Goal: Obtain resource: Obtain resource

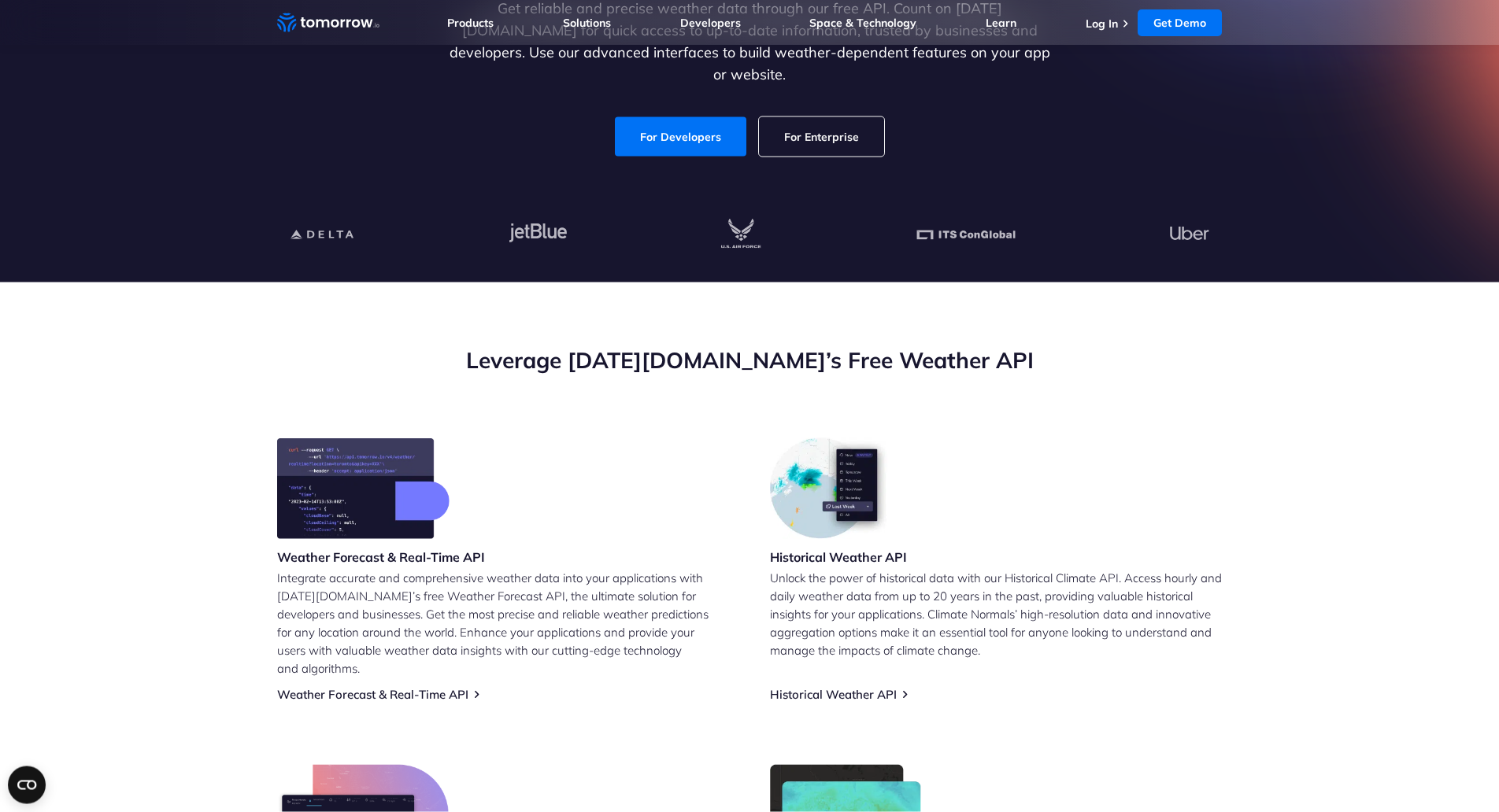
scroll to position [276, 0]
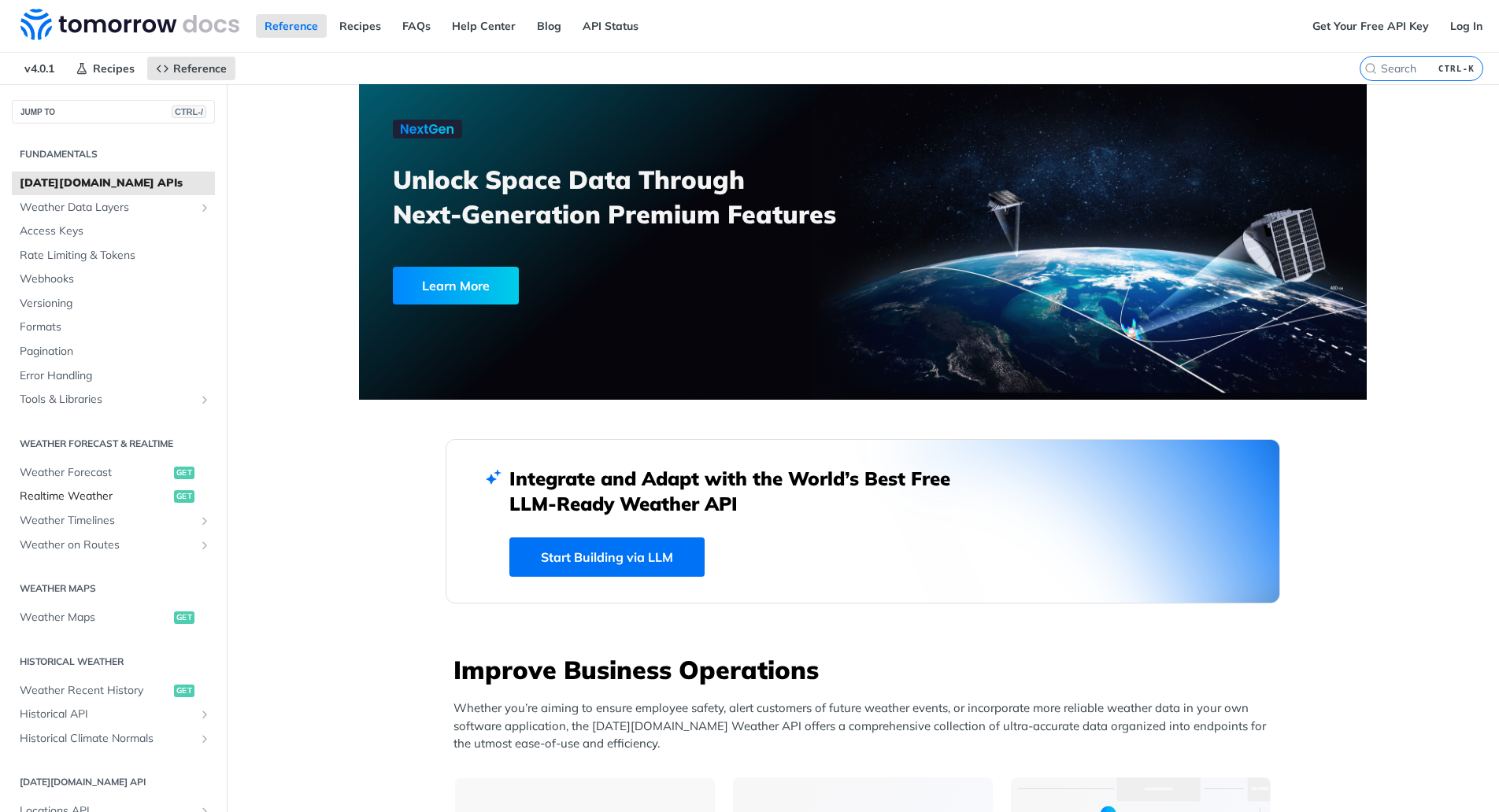
click at [67, 495] on span "Realtime Weather" at bounding box center [95, 497] width 151 height 16
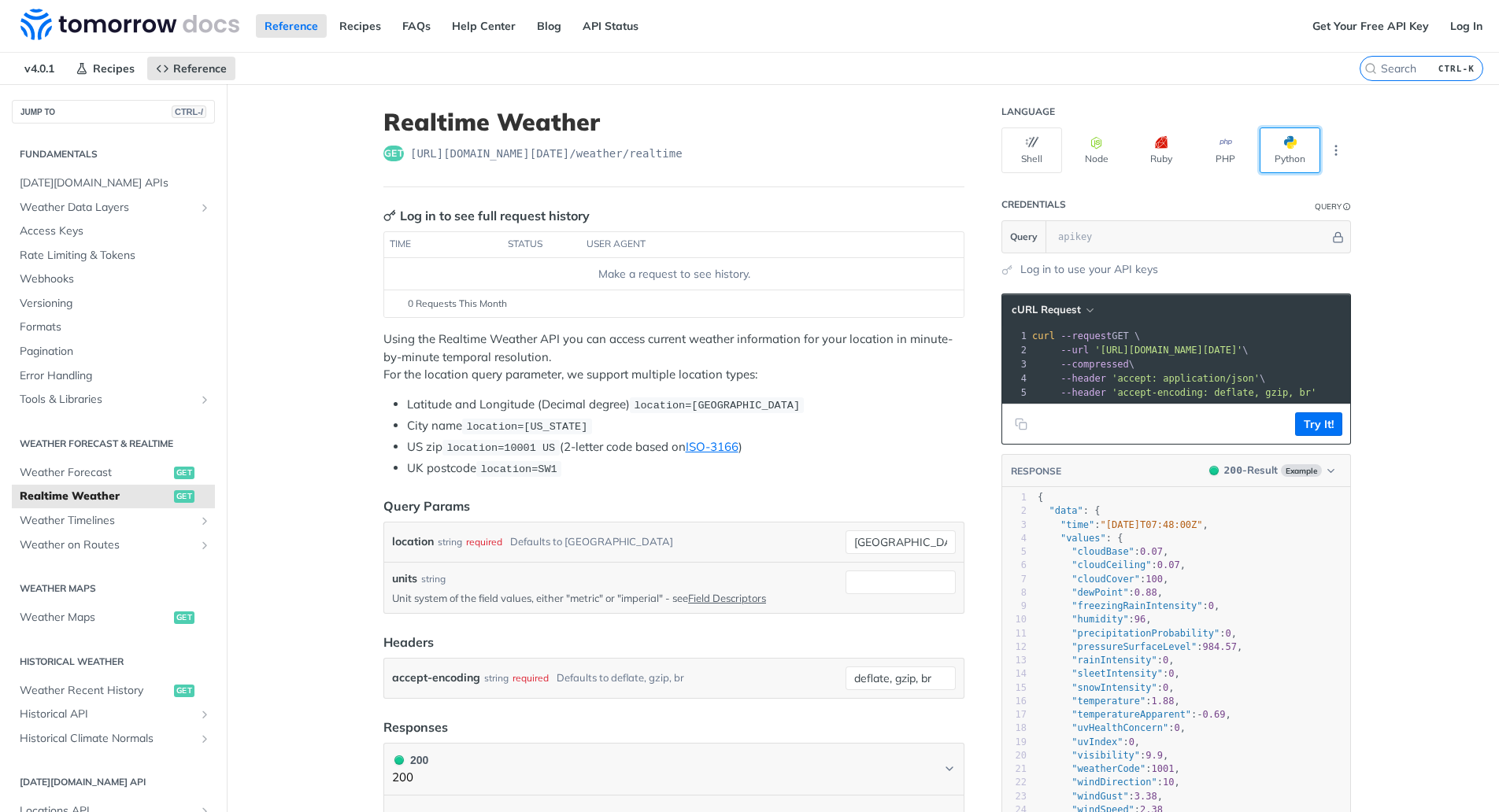
click at [1290, 156] on button "Python" at bounding box center [1290, 150] width 61 height 45
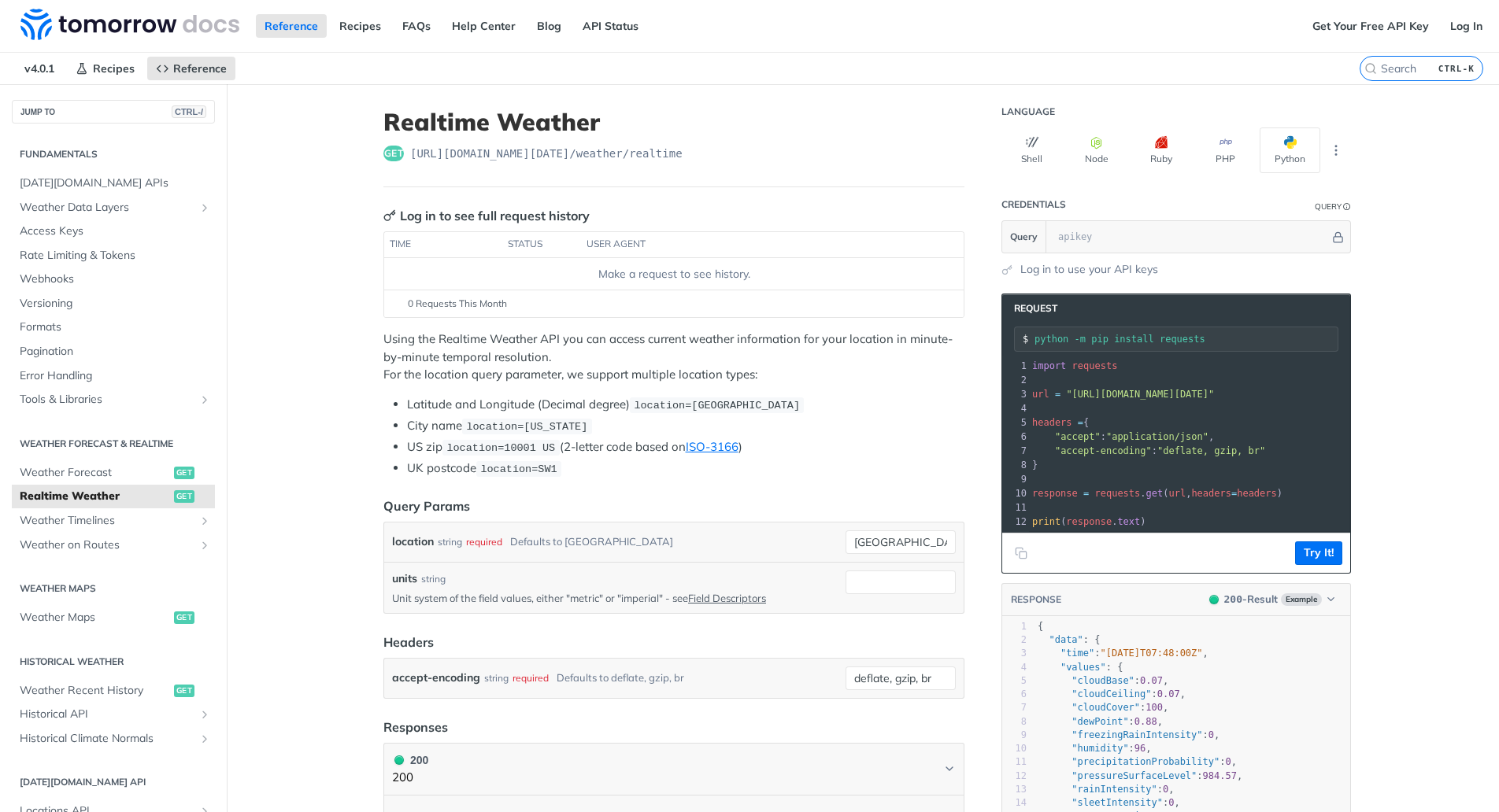
click at [1218, 342] on input "python -m pip install requests" at bounding box center [1186, 339] width 303 height 11
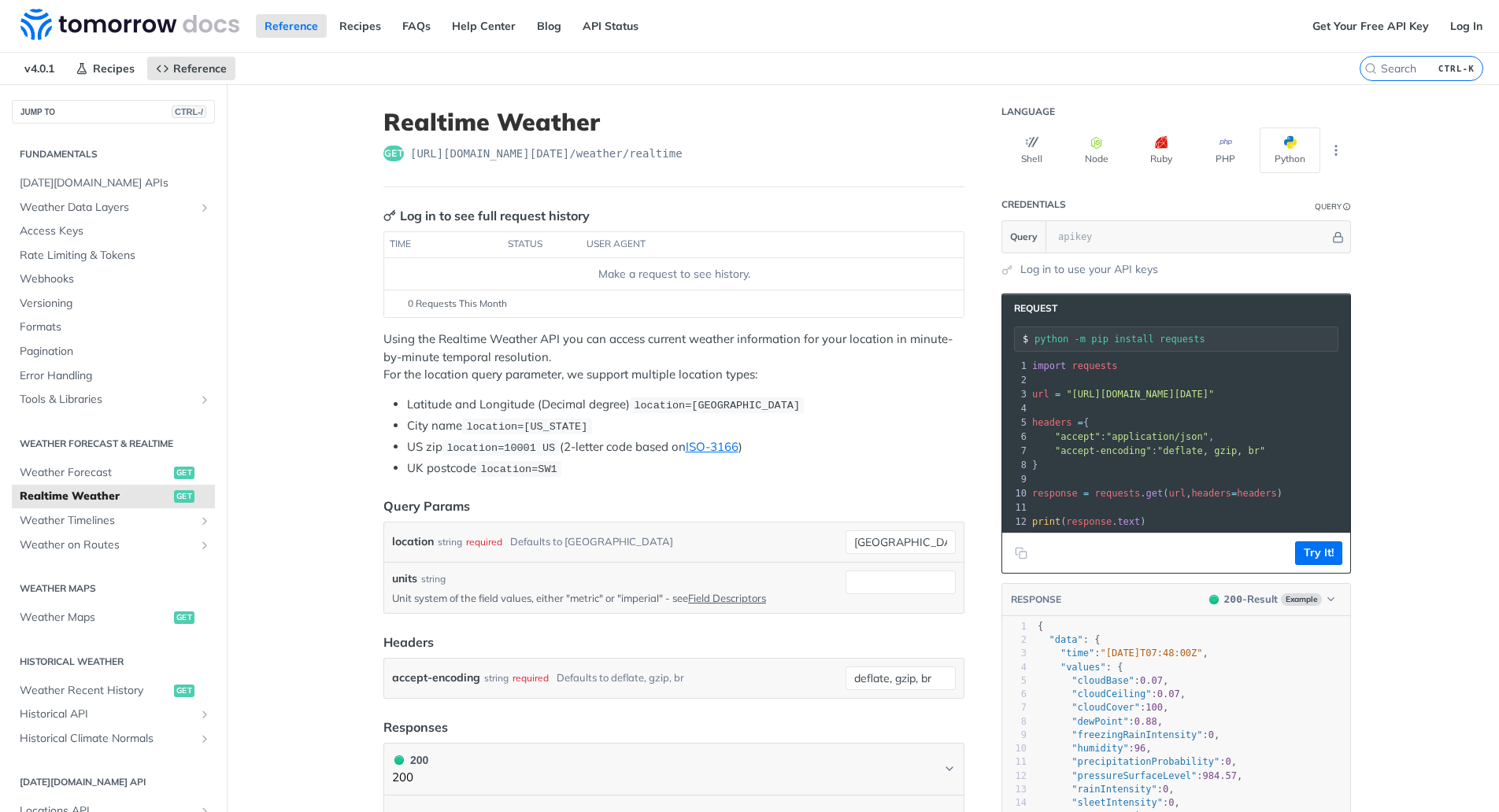
click at [1214, 397] on span ""https://api.tomorrow.io/v4/weather/realtime?location=toronto"" at bounding box center [1140, 394] width 148 height 11
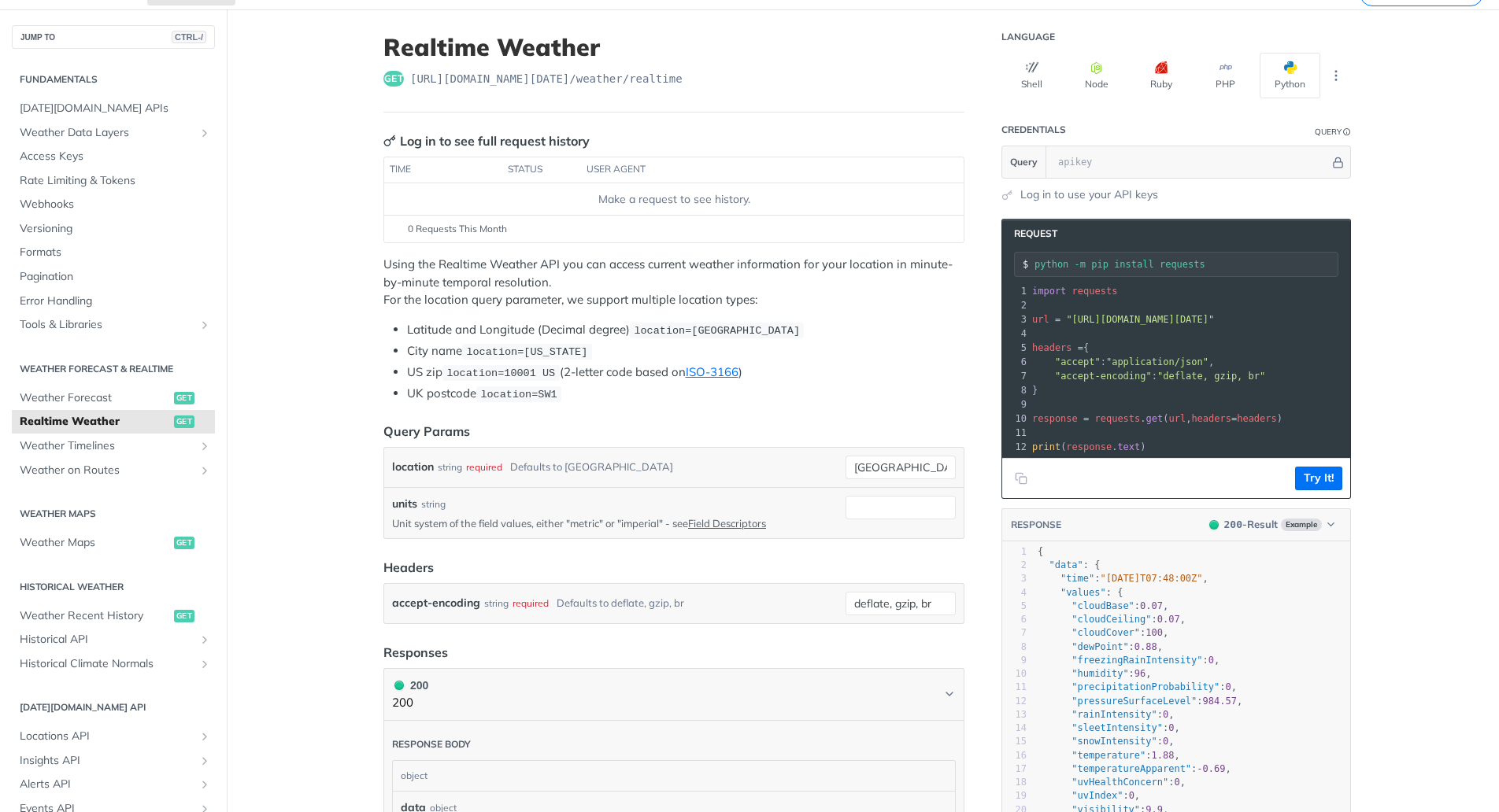
scroll to position [58, 0]
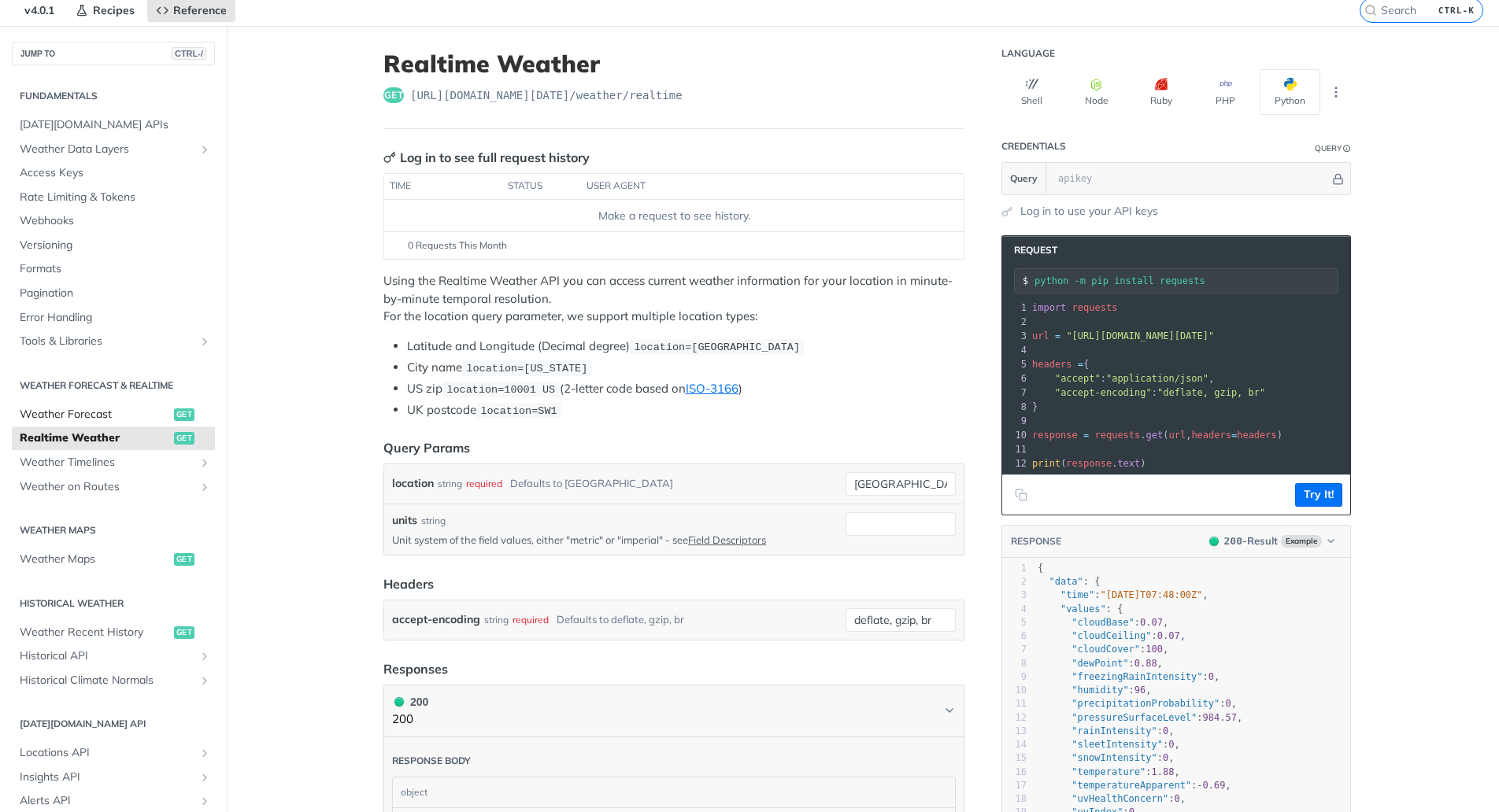
click at [79, 416] on span "Weather Forecast" at bounding box center [95, 415] width 151 height 16
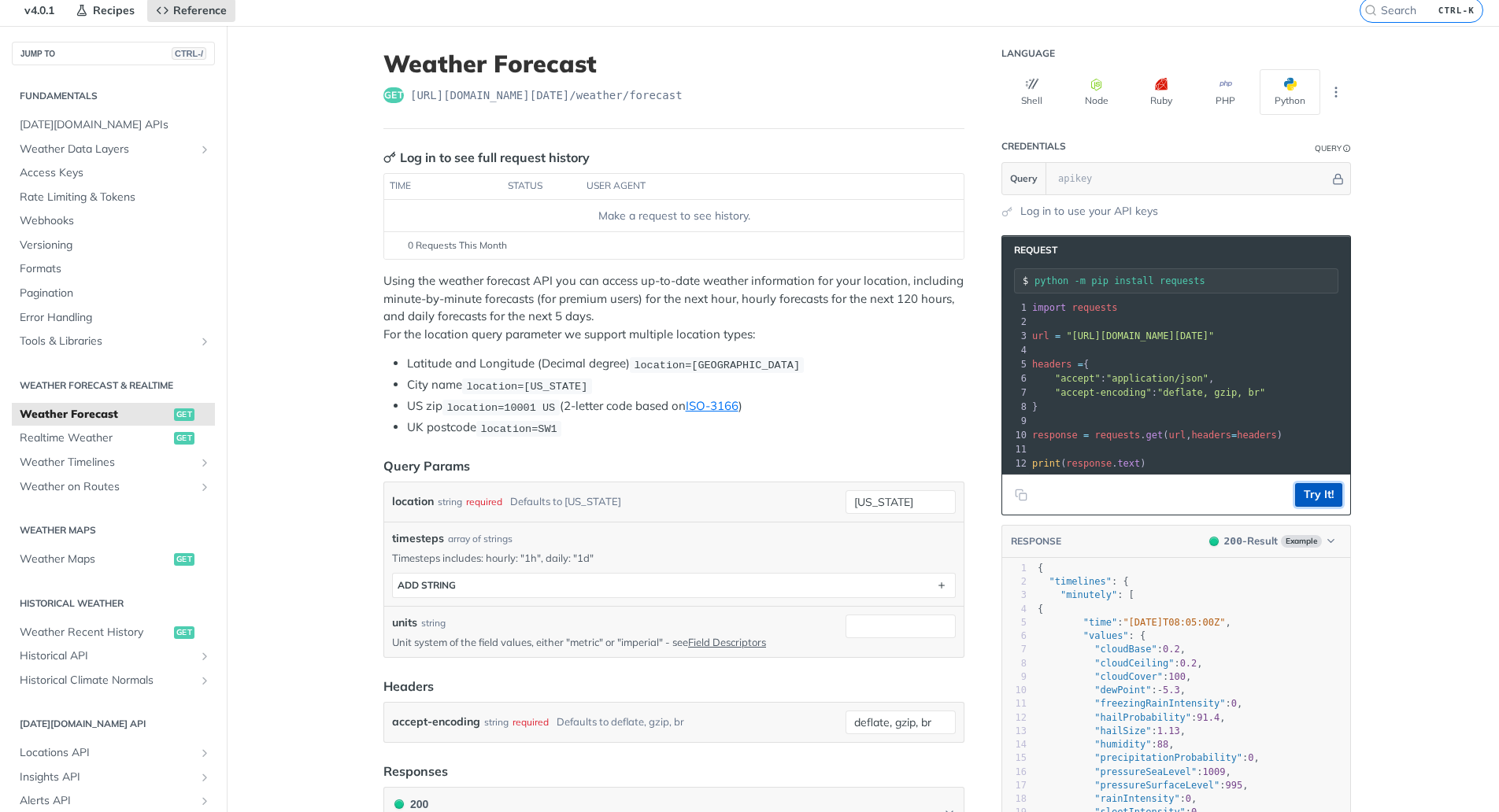
click at [1312, 492] on button "Try It!" at bounding box center [1319, 495] width 47 height 24
click at [1157, 179] on input "text" at bounding box center [1190, 179] width 280 height 31
click at [184, 11] on span "Reference" at bounding box center [200, 10] width 53 height 14
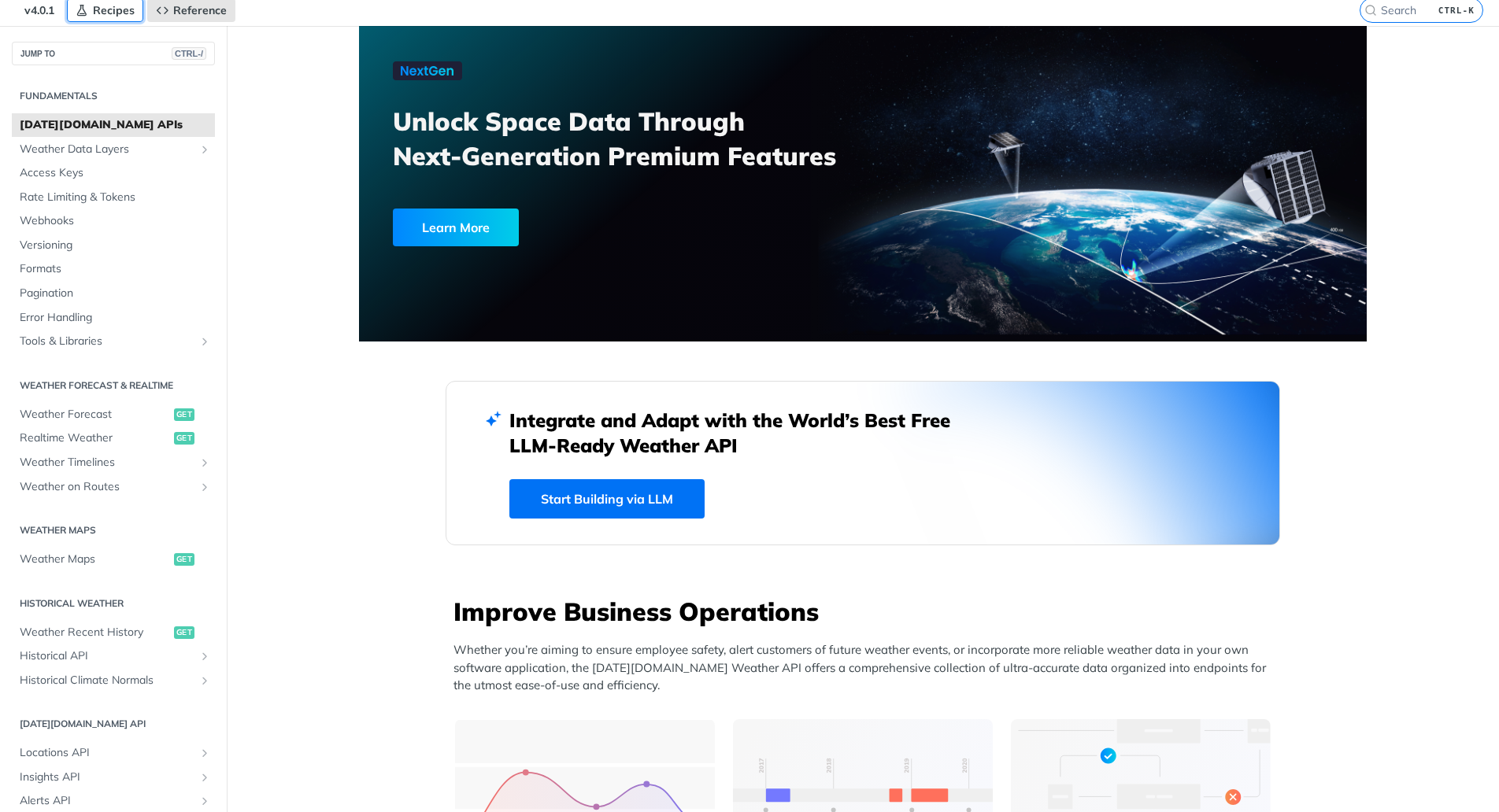
click at [105, 12] on span "Recipes" at bounding box center [114, 10] width 42 height 14
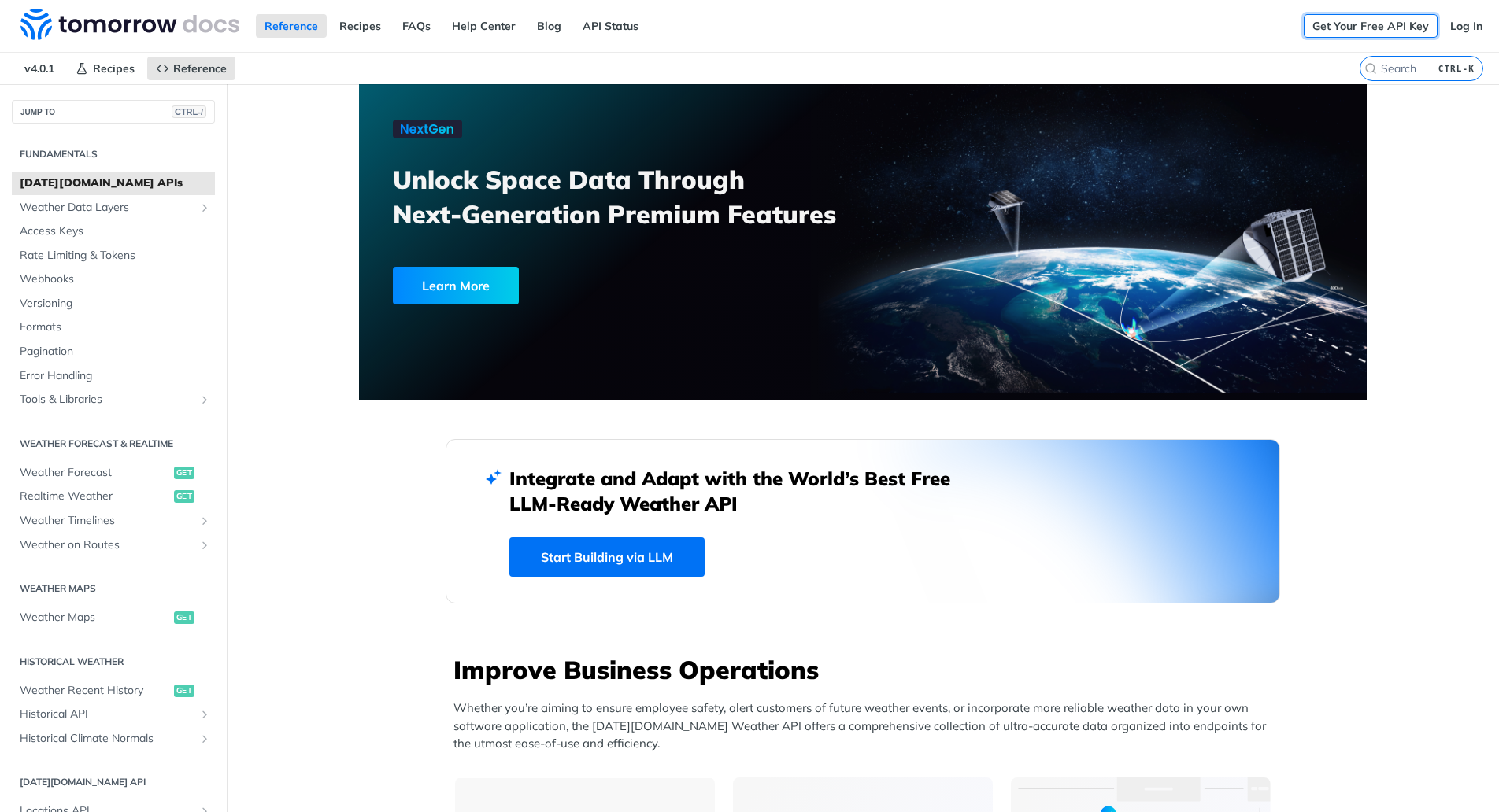
click at [1378, 22] on link "Get Your Free API Key" at bounding box center [1371, 25] width 134 height 24
click at [1346, 28] on link "Get Your Free API Key" at bounding box center [1371, 25] width 134 height 24
click at [83, 472] on span "Weather Forecast" at bounding box center [95, 473] width 151 height 16
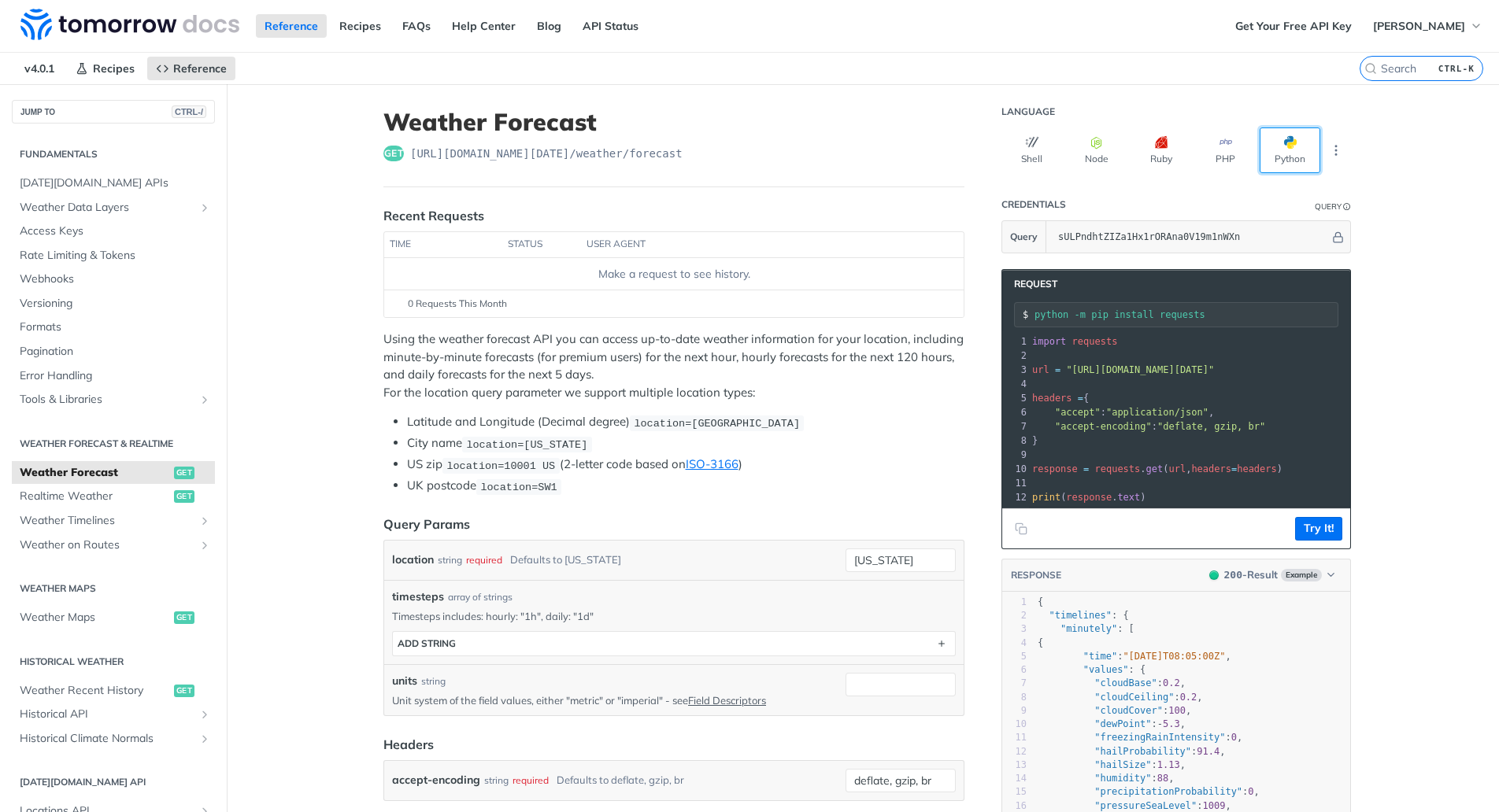
click at [1298, 150] on button "Python" at bounding box center [1290, 150] width 61 height 45
click at [1155, 372] on span ""[URL][DOMAIN_NAME][DATE]"" at bounding box center [1140, 369] width 148 height 11
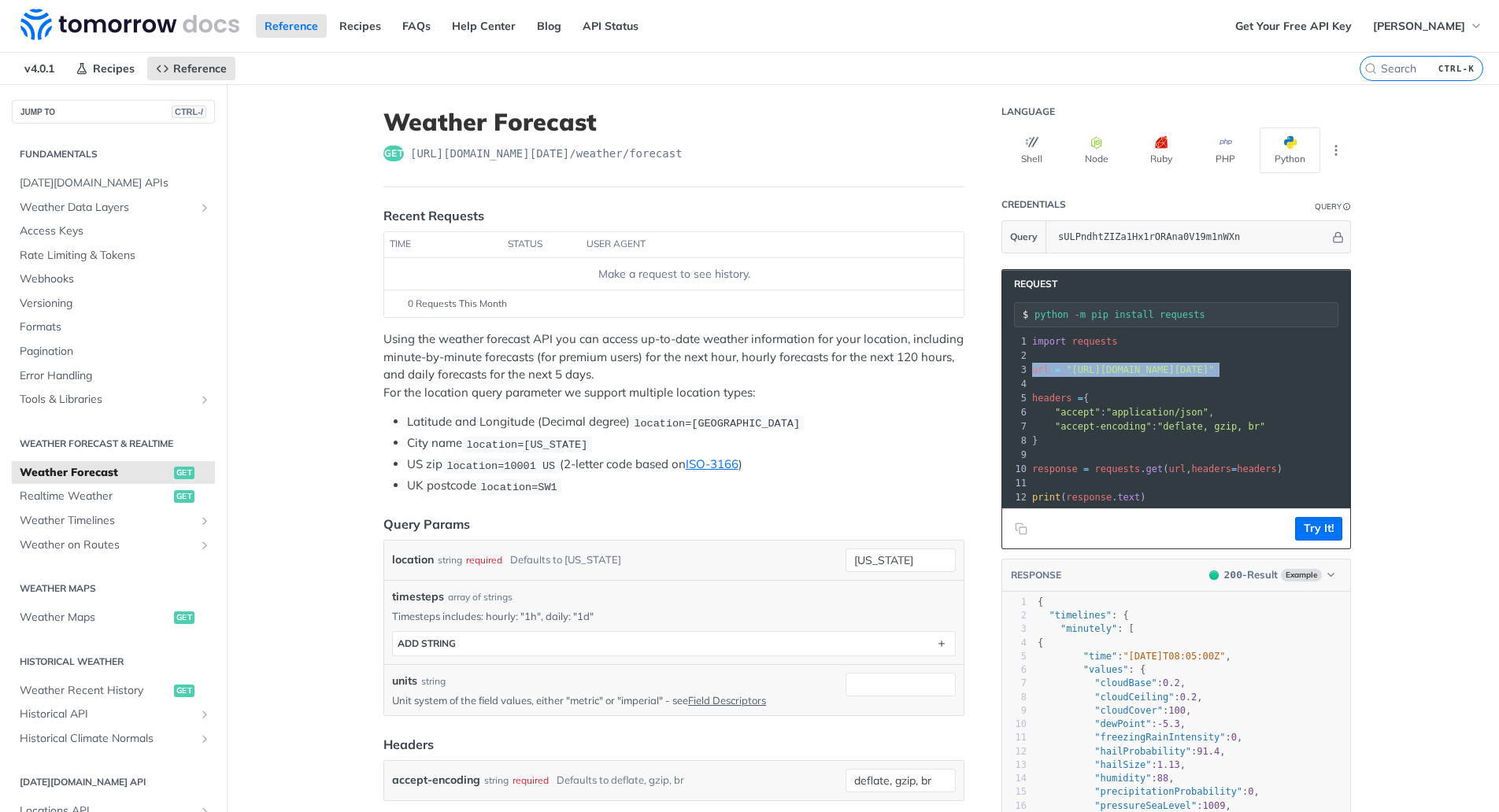
click at [1155, 372] on span ""[URL][DOMAIN_NAME][DATE]"" at bounding box center [1140, 369] width 148 height 11
click at [1119, 373] on span ""[URL][DOMAIN_NAME][DATE]"" at bounding box center [1140, 369] width 148 height 11
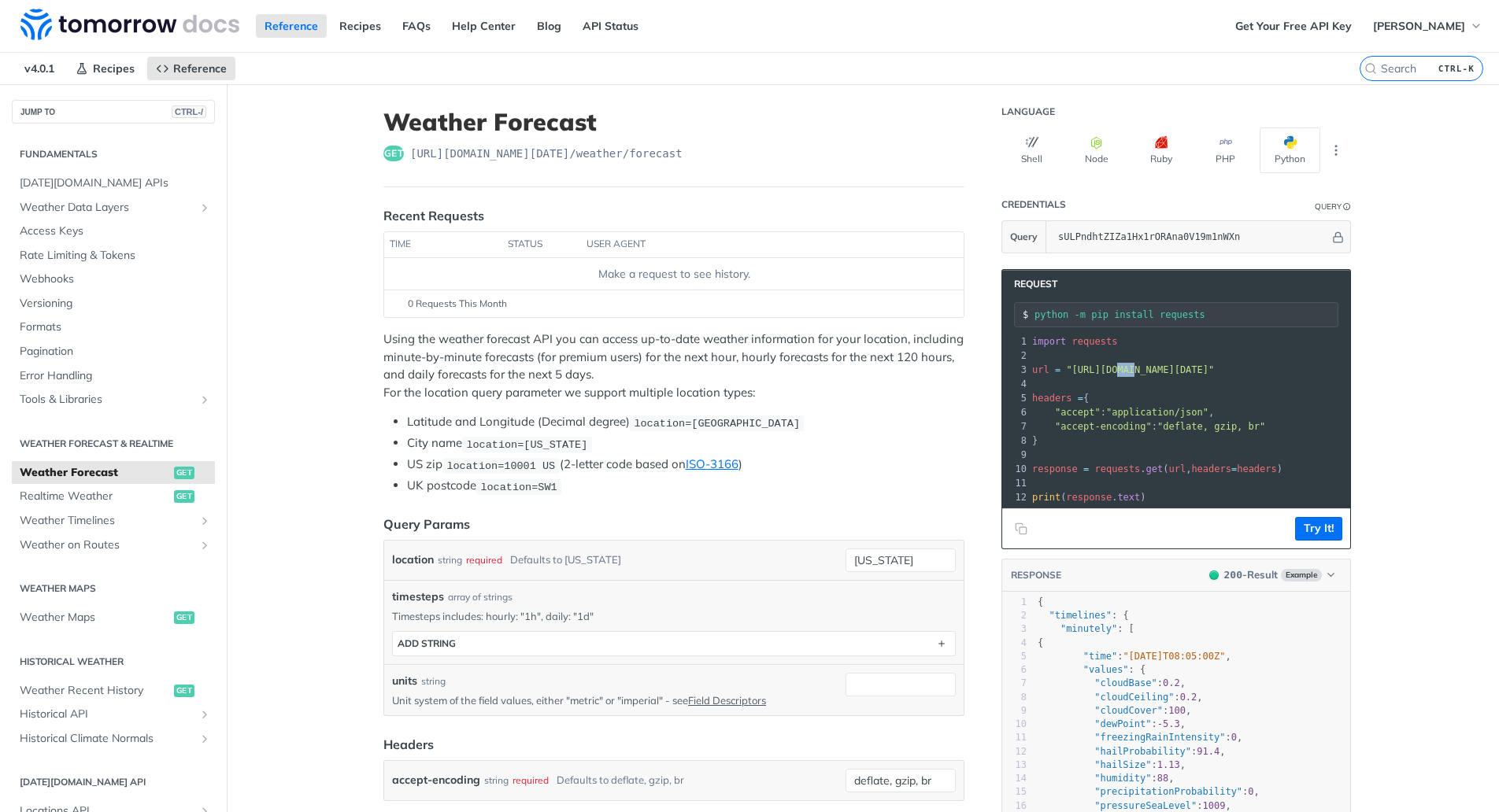
click at [1119, 373] on span ""[URL][DOMAIN_NAME][DATE]"" at bounding box center [1140, 369] width 148 height 11
copy div "url = "[URL][DOMAIN_NAME][DATE]" 4"
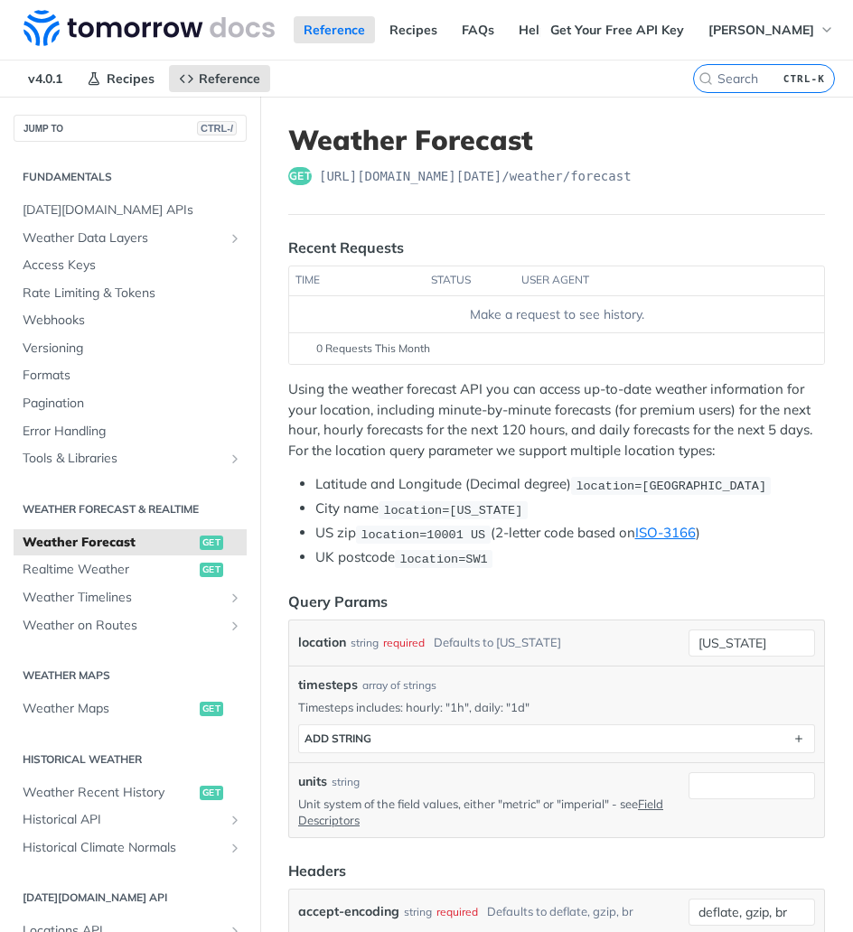
click at [428, 179] on span "[URL][DOMAIN_NAME][DATE] /weather/forecast" at bounding box center [475, 176] width 313 height 18
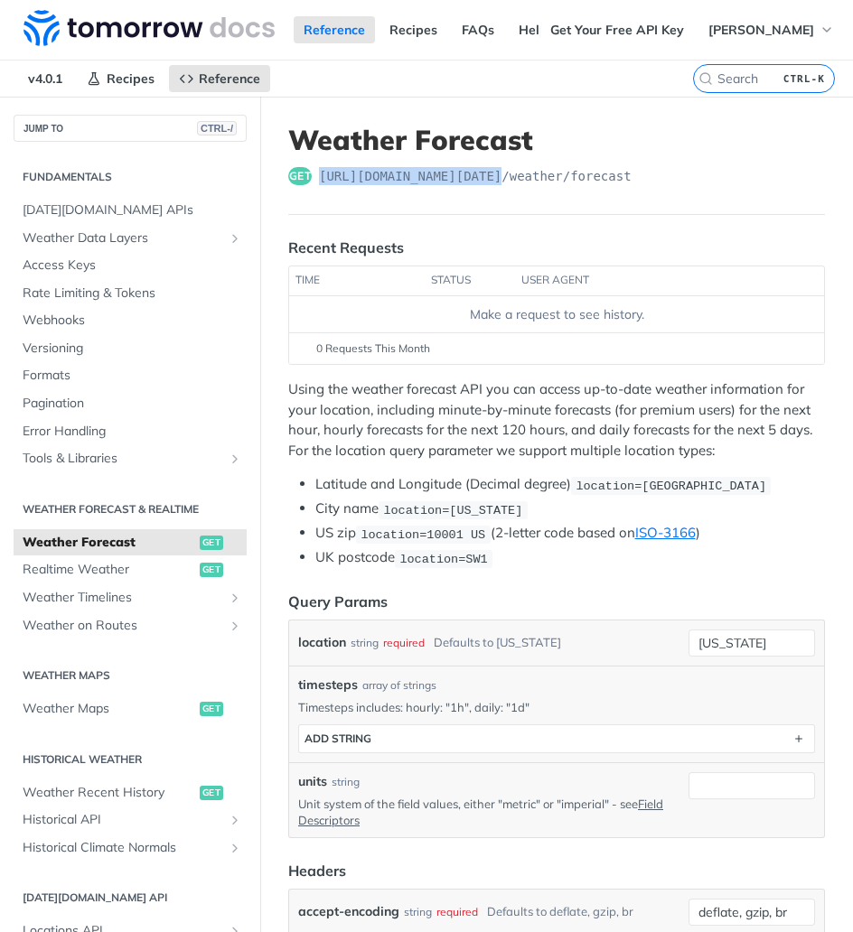
click at [428, 179] on span "[URL][DOMAIN_NAME][DATE] /weather/forecast" at bounding box center [475, 176] width 313 height 18
copy span "[URL][DOMAIN_NAME][DATE]"
